Goal: Information Seeking & Learning: Learn about a topic

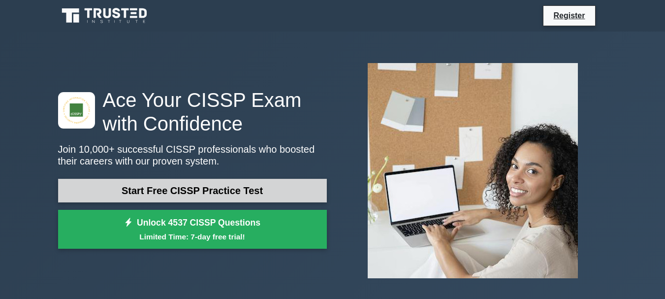
click at [154, 189] on link "Start Free CISSP Practice Test" at bounding box center [192, 191] width 269 height 24
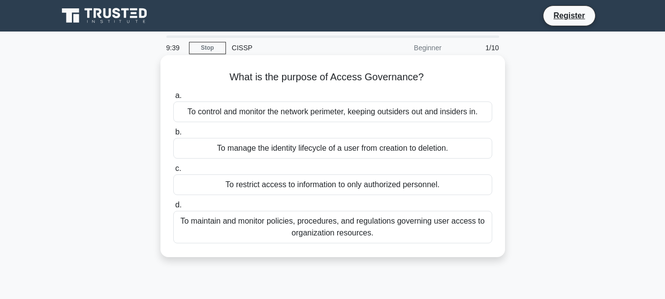
click at [285, 225] on div "To maintain and monitor policies, procedures, and regulations governing user ac…" at bounding box center [332, 227] width 319 height 32
click at [173, 208] on input "d. To maintain and monitor policies, procedures, and regulations governing user…" at bounding box center [173, 205] width 0 height 6
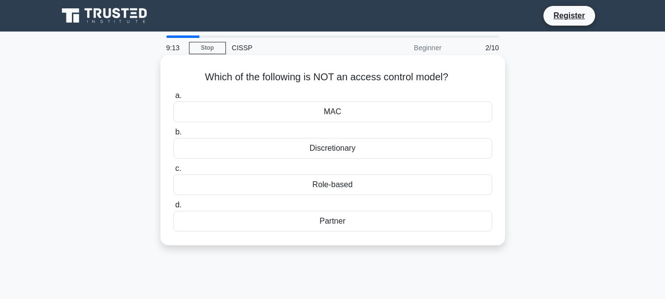
click at [329, 223] on div "Partner" at bounding box center [332, 221] width 319 height 21
click at [173, 208] on input "d. Partner" at bounding box center [173, 205] width 0 height 6
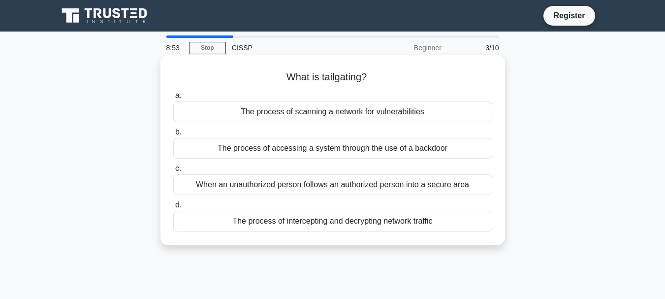
click at [264, 150] on div "The process of accessing a system through the use of a backdoor" at bounding box center [332, 148] width 319 height 21
click at [173, 135] on input "b. The process of accessing a system through the use of a backdoor" at bounding box center [173, 132] width 0 height 6
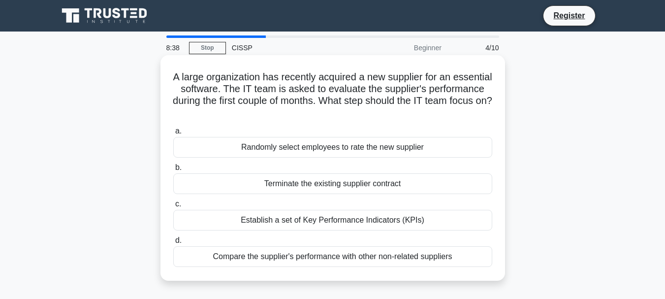
click at [358, 224] on div "Establish a set of Key Performance Indicators (KPIs)" at bounding box center [332, 220] width 319 height 21
click at [173, 207] on input "c. Establish a set of Key Performance Indicators (KPIs)" at bounding box center [173, 204] width 0 height 6
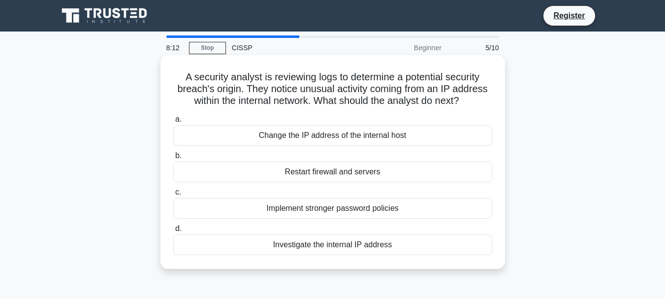
click at [327, 247] on div "Investigate the internal IP address" at bounding box center [332, 244] width 319 height 21
click at [173, 232] on input "d. Investigate the internal IP address" at bounding box center [173, 228] width 0 height 6
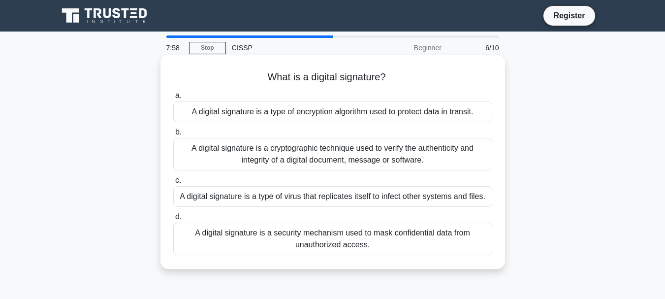
click at [303, 150] on div "A digital signature is a cryptographic technique used to verify the authenticit…" at bounding box center [332, 154] width 319 height 32
click at [173, 135] on input "b. A digital signature is a cryptographic technique used to verify the authenti…" at bounding box center [173, 132] width 0 height 6
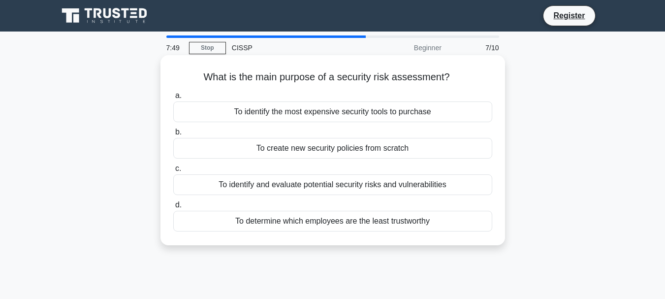
click at [324, 187] on div "To identify and evaluate potential security risks and vulnerabilities" at bounding box center [332, 184] width 319 height 21
click at [173, 172] on input "c. To identify and evaluate potential security risks and vulnerabilities" at bounding box center [173, 168] width 0 height 6
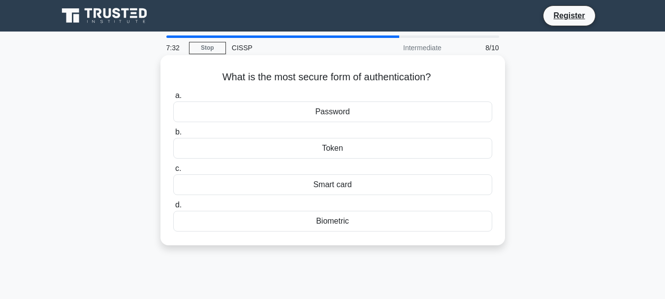
click at [337, 147] on div "Token" at bounding box center [332, 148] width 319 height 21
click at [173, 135] on input "b. Token" at bounding box center [173, 132] width 0 height 6
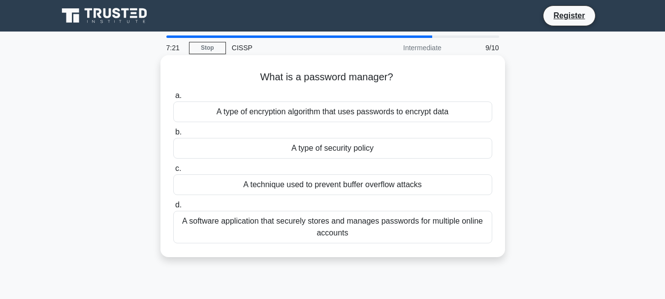
click at [347, 224] on div "A software application that securely stores and manages passwords for multiple …" at bounding box center [332, 227] width 319 height 32
click at [173, 208] on input "d. A software application that securely stores and manages passwords for multip…" at bounding box center [173, 205] width 0 height 6
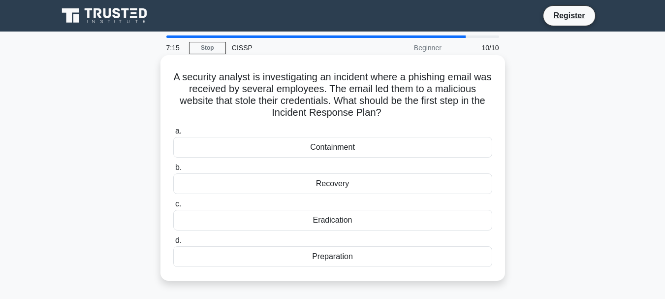
click at [326, 258] on div "Preparation" at bounding box center [332, 256] width 319 height 21
click at [173, 244] on input "d. Preparation" at bounding box center [173, 240] width 0 height 6
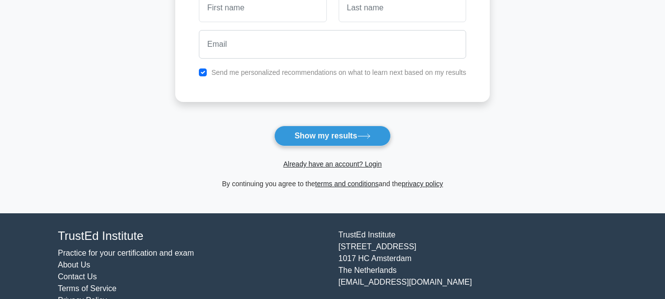
scroll to position [177, 0]
